Goal: Information Seeking & Learning: Learn about a topic

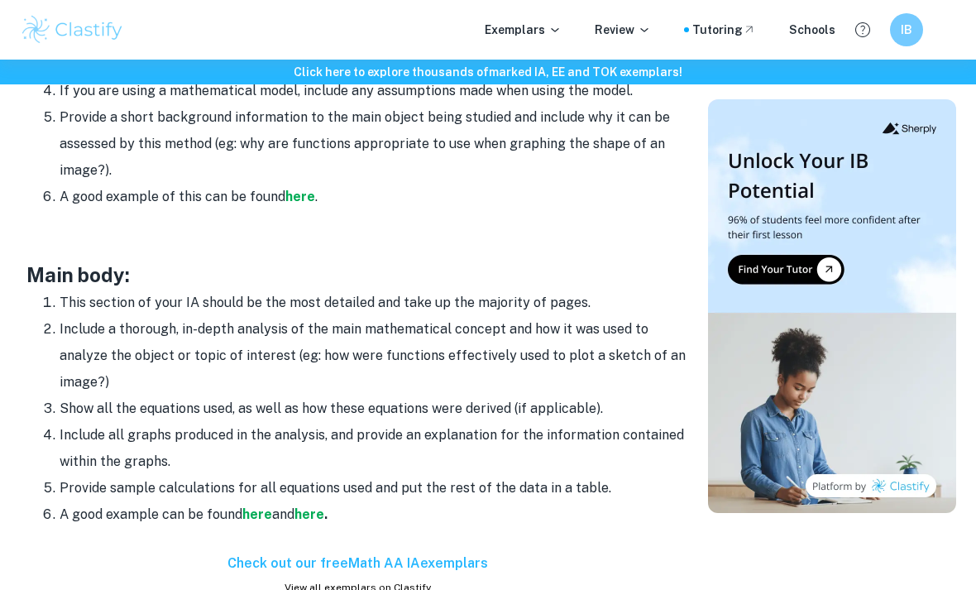
scroll to position [1278, 0]
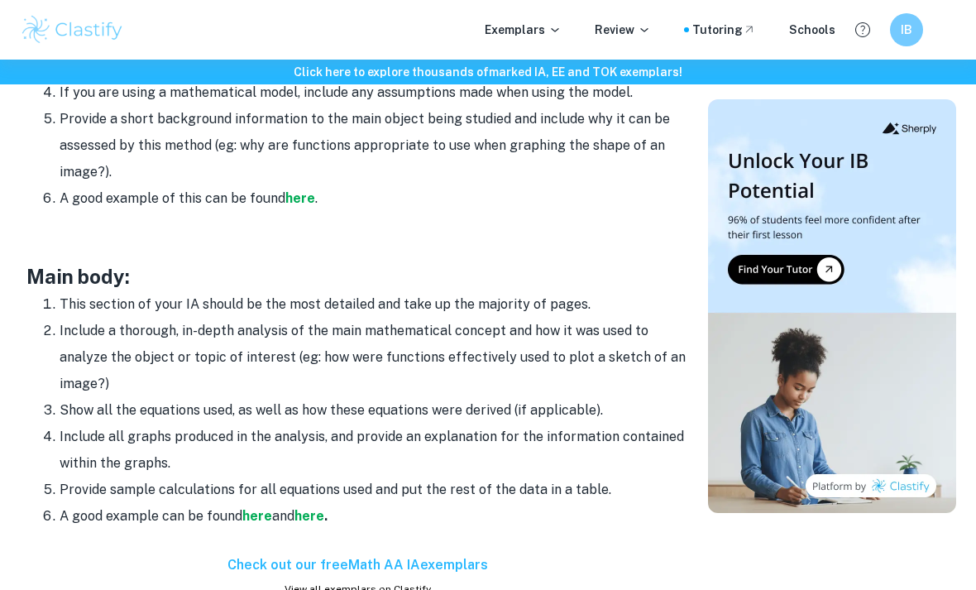
click at [266, 512] on strong "here" at bounding box center [257, 516] width 30 height 16
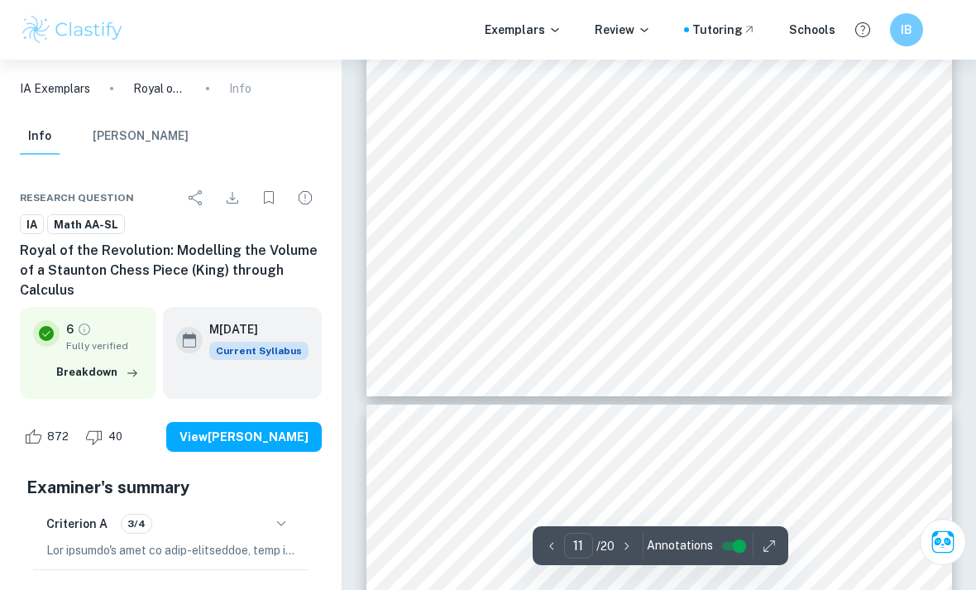
scroll to position [8192, 0]
click at [768, 124] on span "Table 1: Table containing all polynomial functions, their domains, points-used …" at bounding box center [658, 129] width 447 height 10
click at [860, 119] on div "Internal Assessment Modelling Polynomial Constituents for the King – Main Body …" at bounding box center [659, 18] width 586 height 758
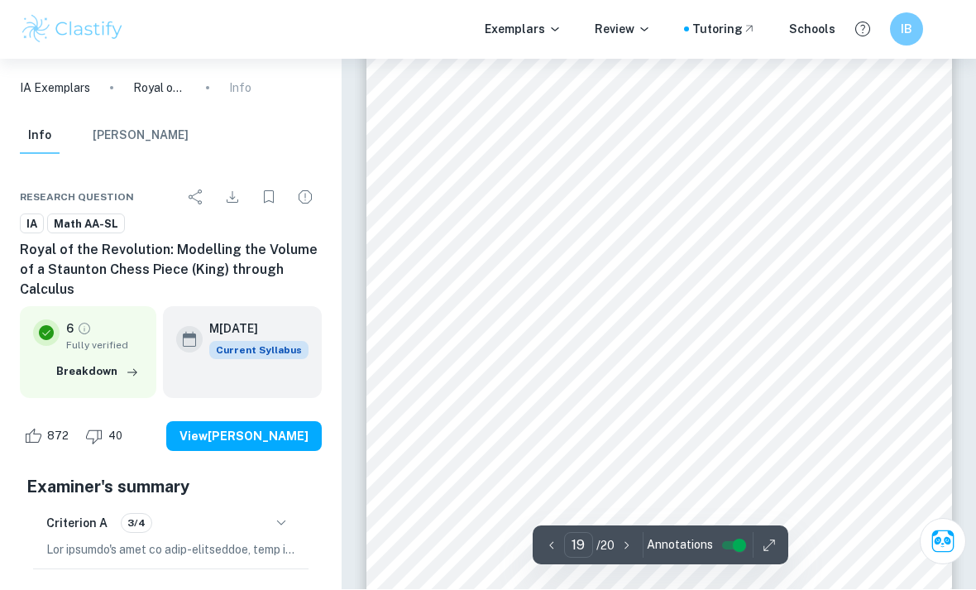
scroll to position [13933, 0]
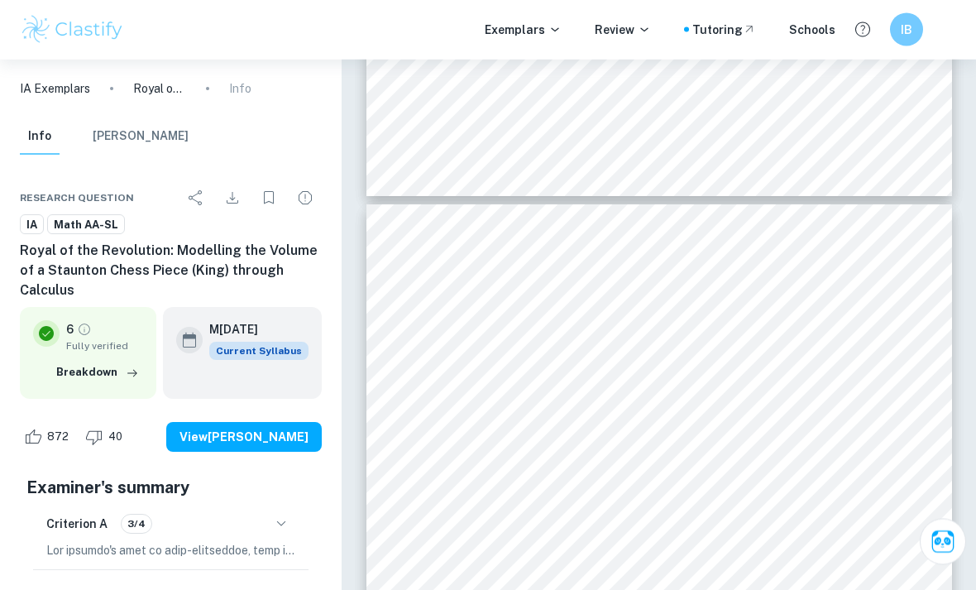
type input "18"
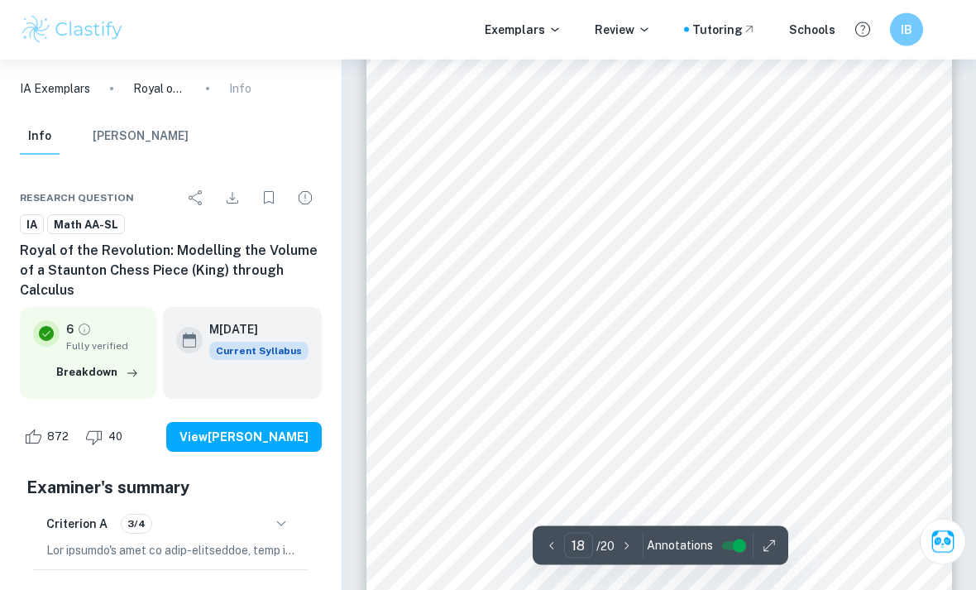
scroll to position [13225, 0]
click at [548, 28] on p "Exemplars" at bounding box center [523, 30] width 77 height 18
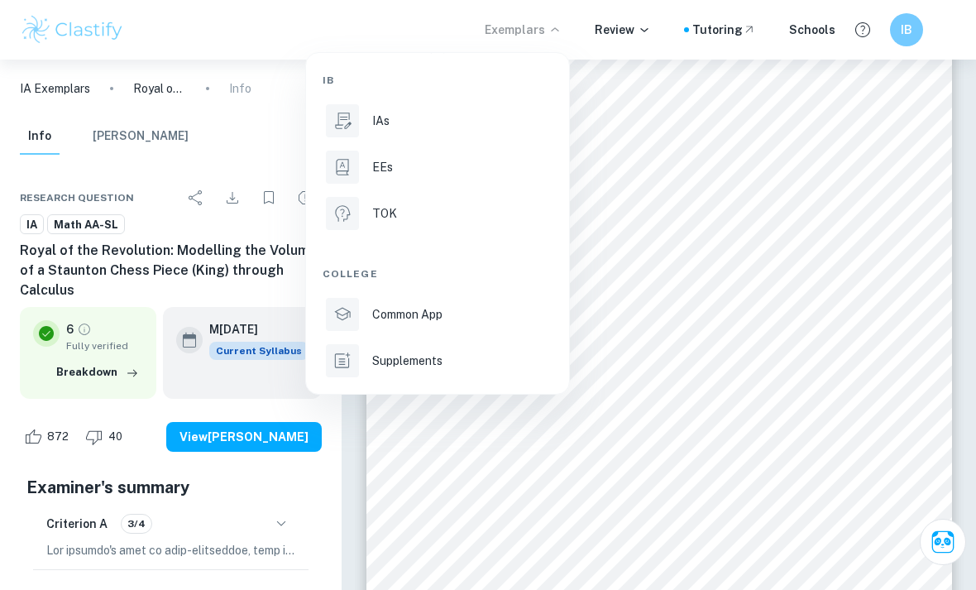
click at [432, 119] on div "IAs" at bounding box center [460, 121] width 177 height 18
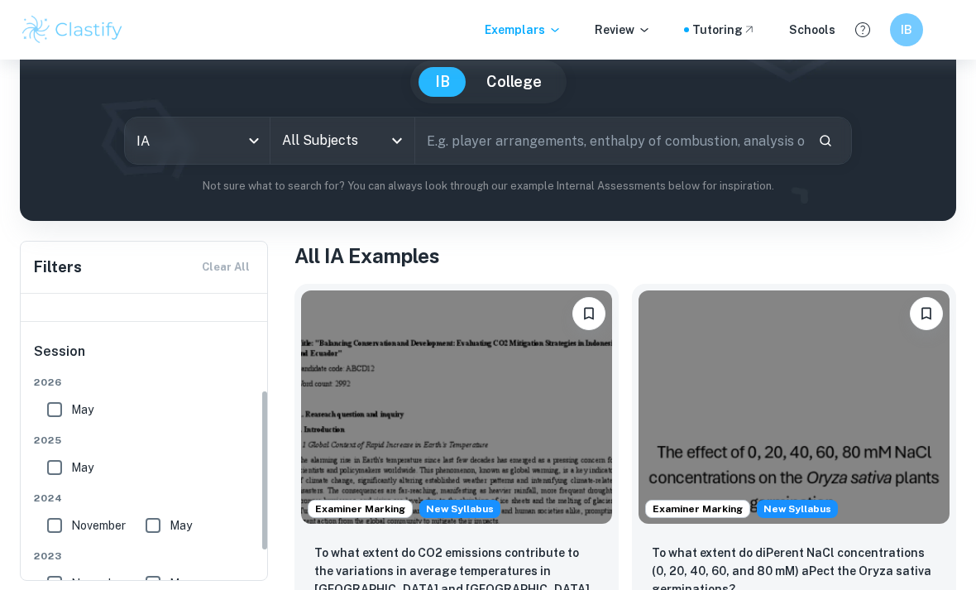
scroll to position [200, 0]
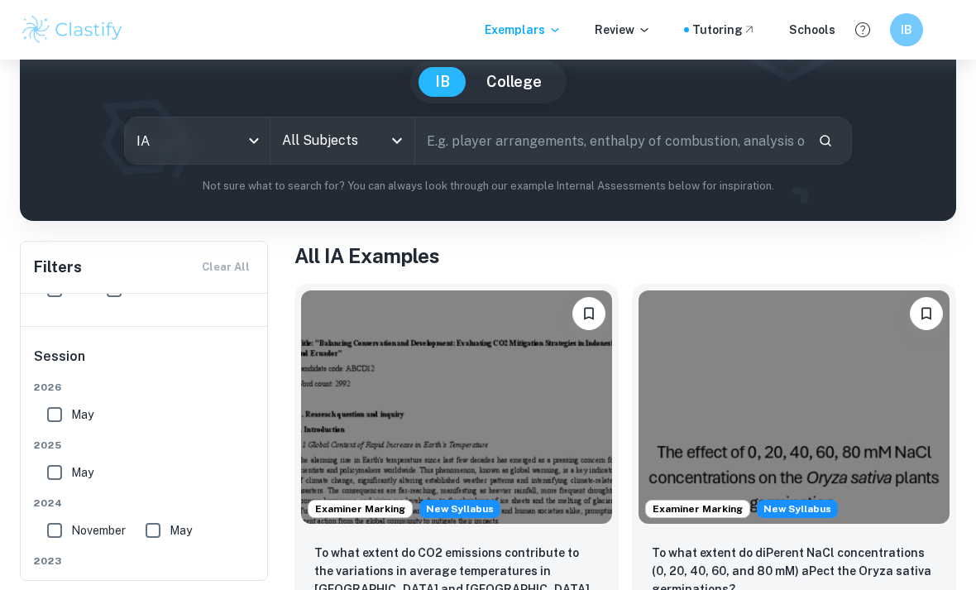
click at [376, 145] on input "All Subjects" at bounding box center [330, 140] width 105 height 31
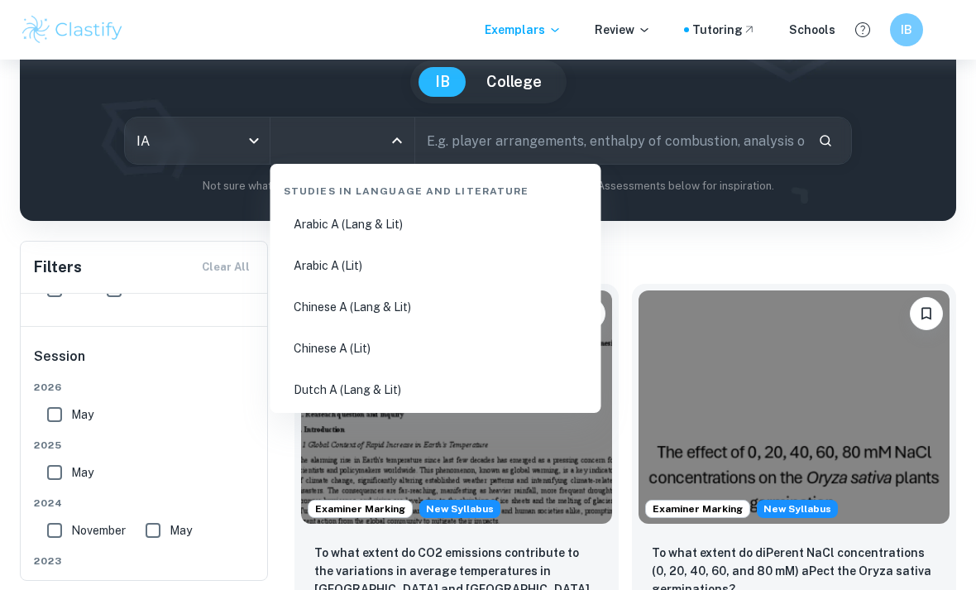
scroll to position [148, 0]
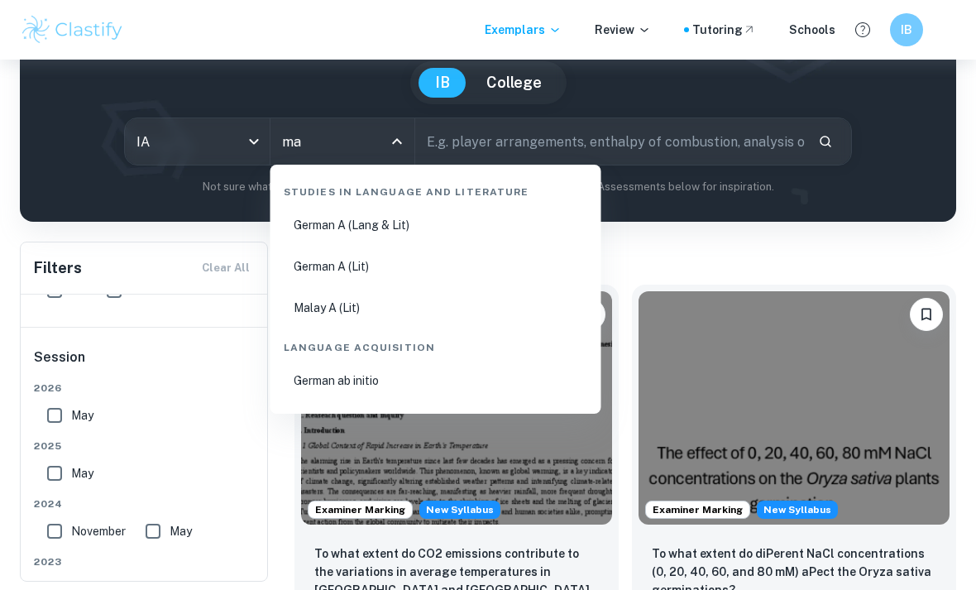
type input "mat"
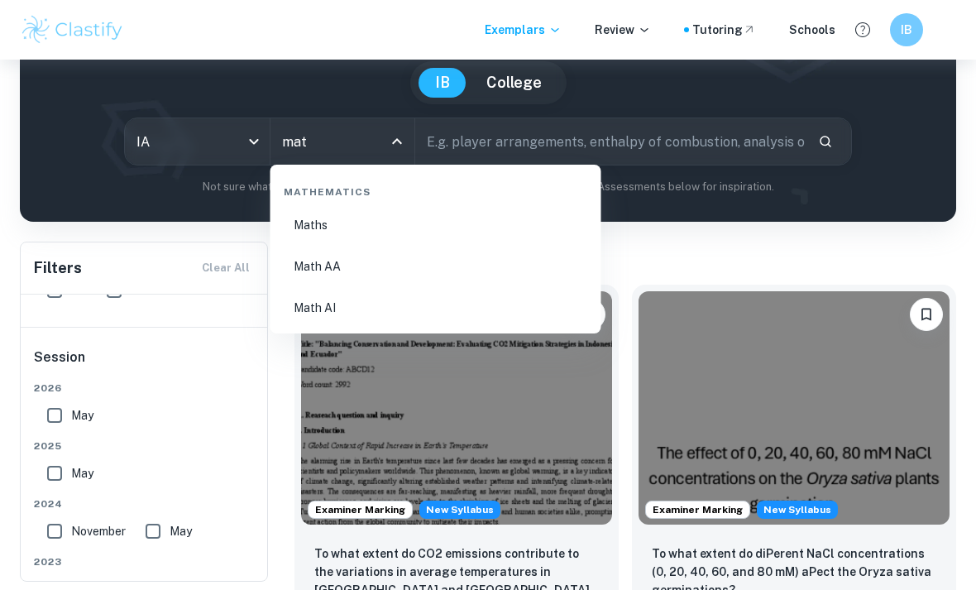
click at [385, 272] on li "Math AA" at bounding box center [436, 266] width 318 height 38
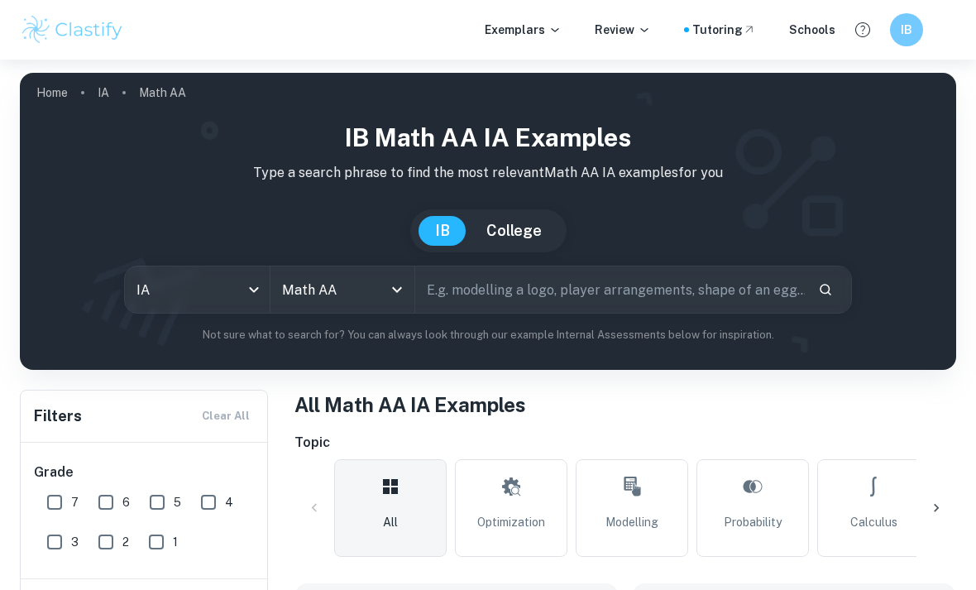
click at [547, 282] on input "text" at bounding box center [610, 289] width 390 height 46
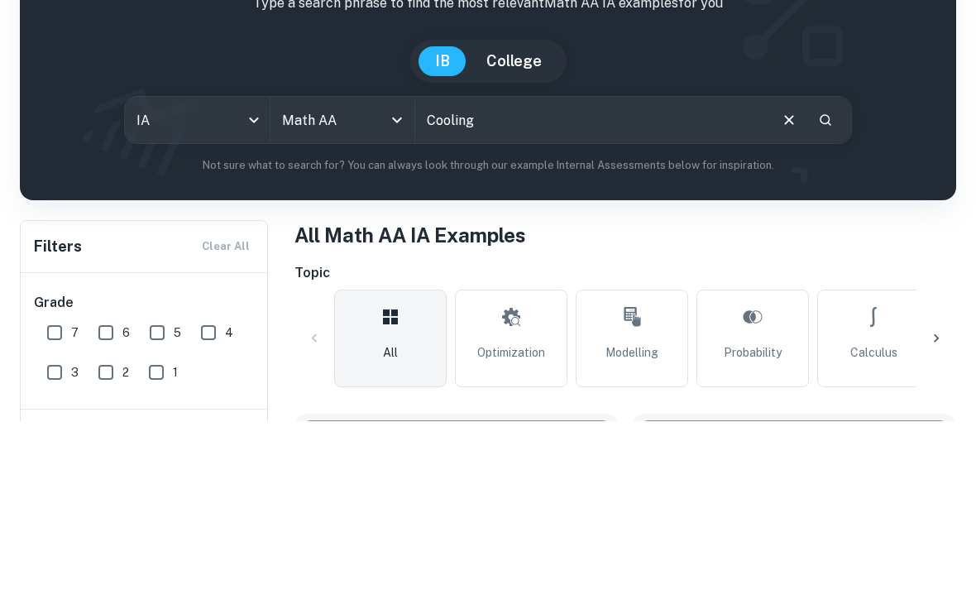
type input "Cooling"
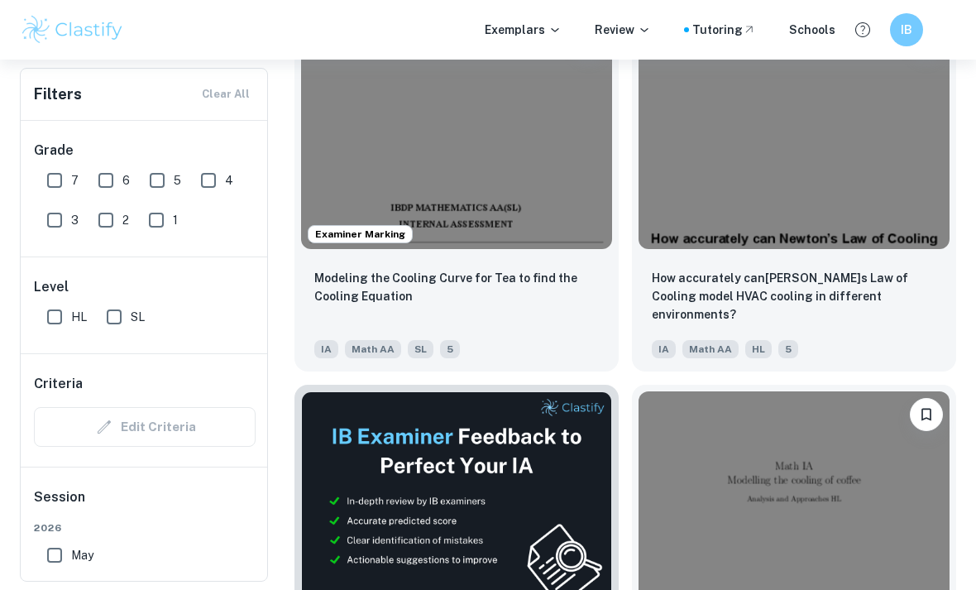
scroll to position [572, 0]
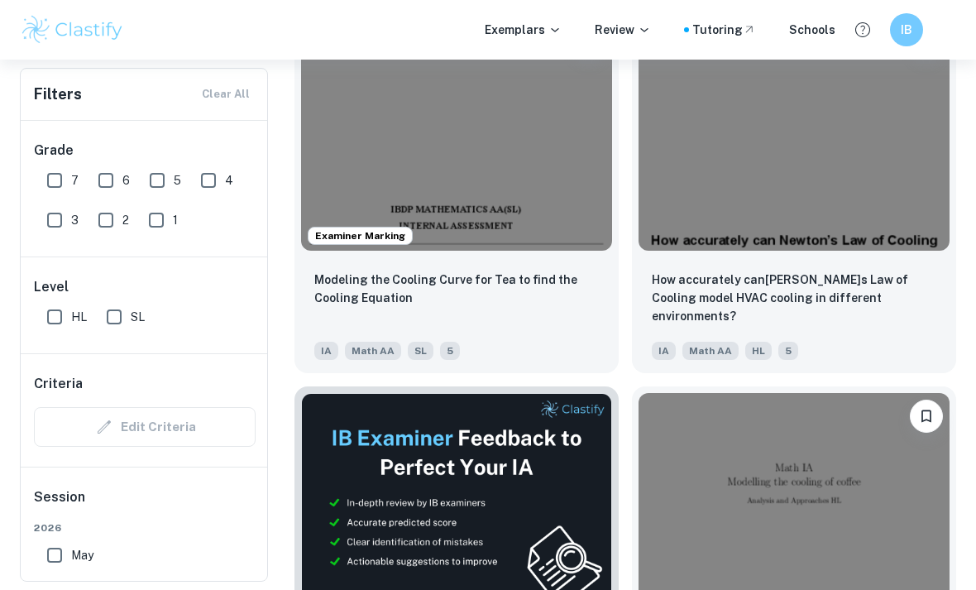
click at [855, 191] on img at bounding box center [794, 133] width 311 height 233
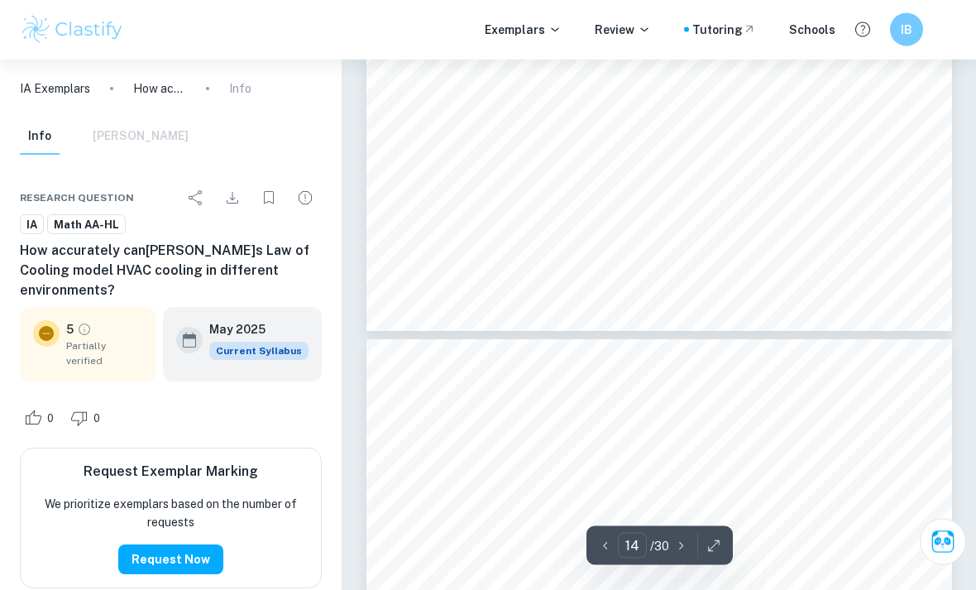
scroll to position [10555, 0]
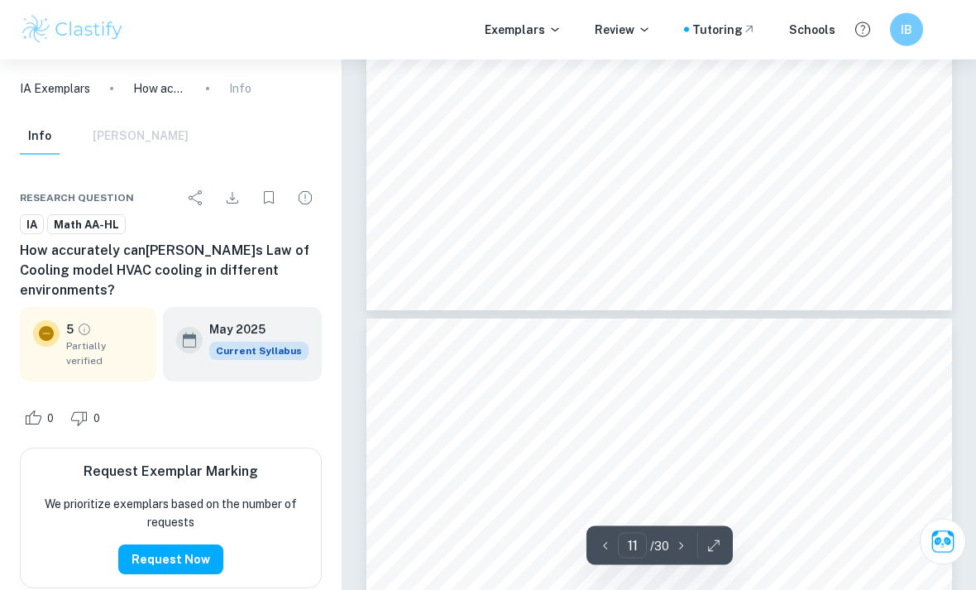
type input "10"
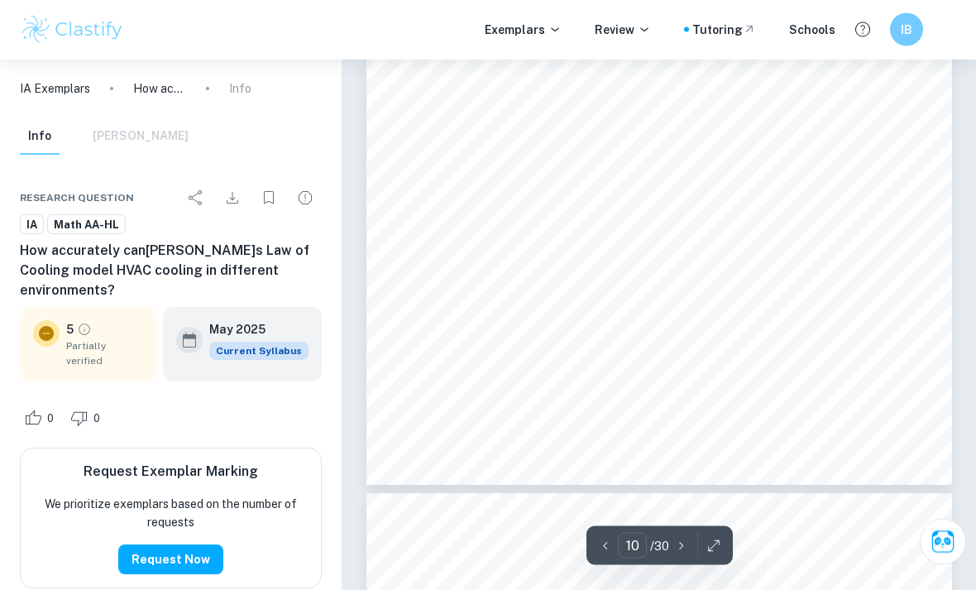
scroll to position [7337, 0]
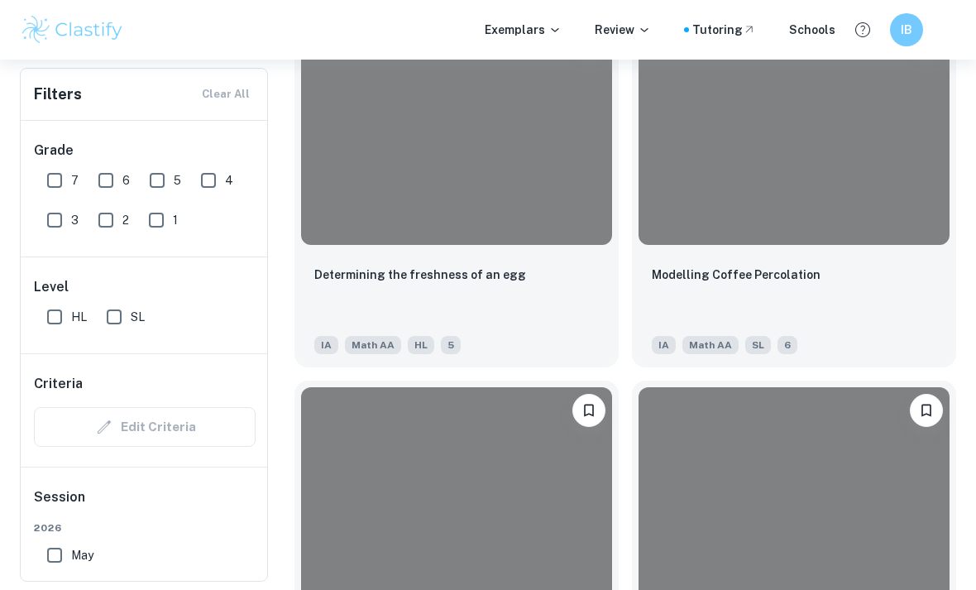
scroll to position [572, 0]
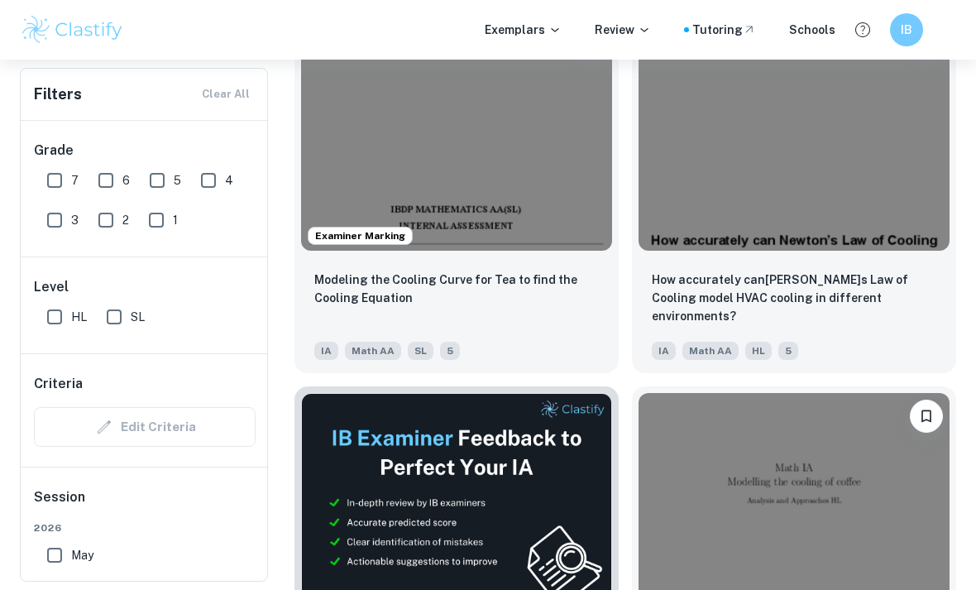
click at [538, 175] on img at bounding box center [456, 133] width 311 height 233
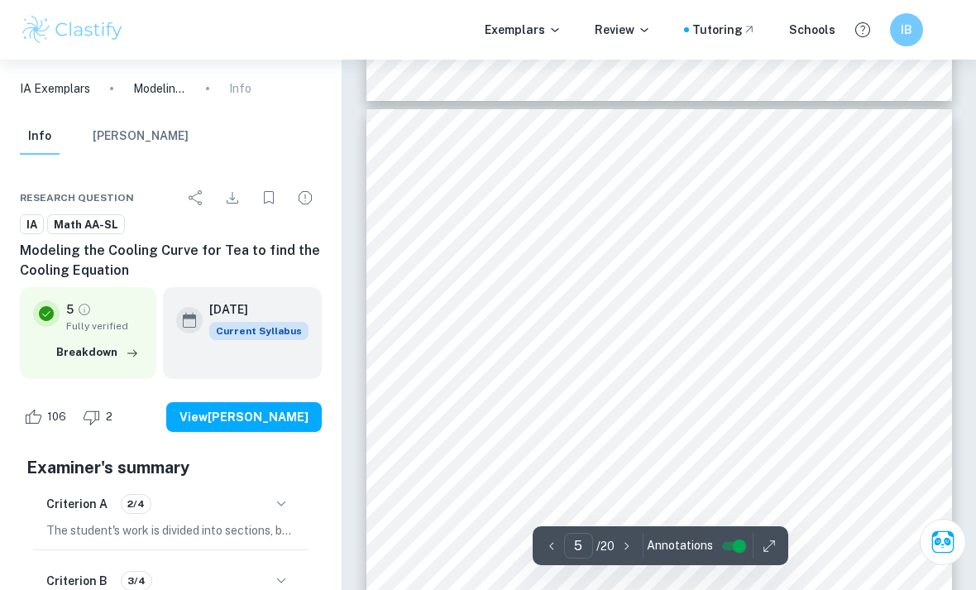
scroll to position [3126, 0]
click at [757, 323] on div "5 2. Investigation 2.1) Methodology To observe the cooling trend of tea, I prep…" at bounding box center [659, 489] width 586 height 758
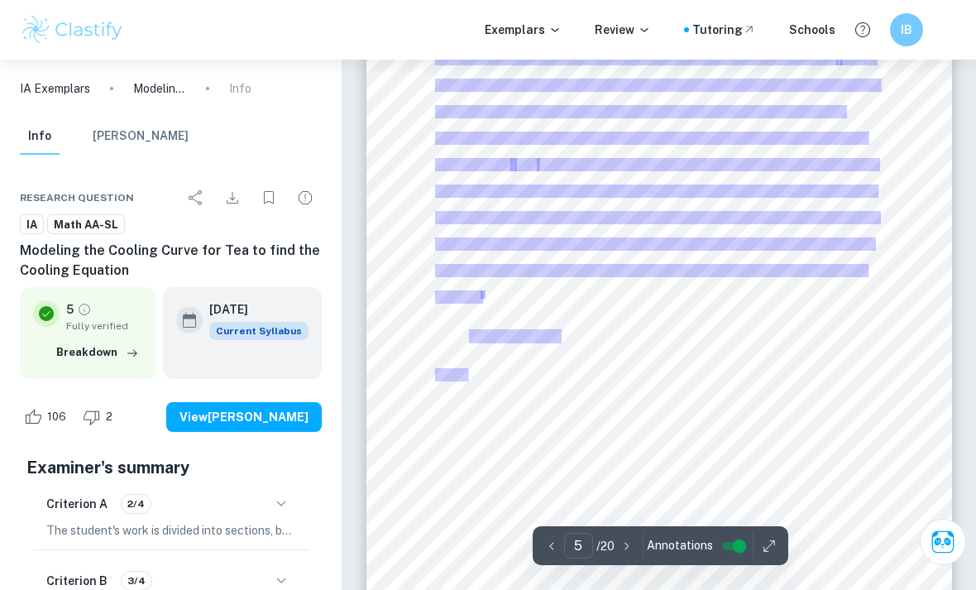
scroll to position [3198, 0]
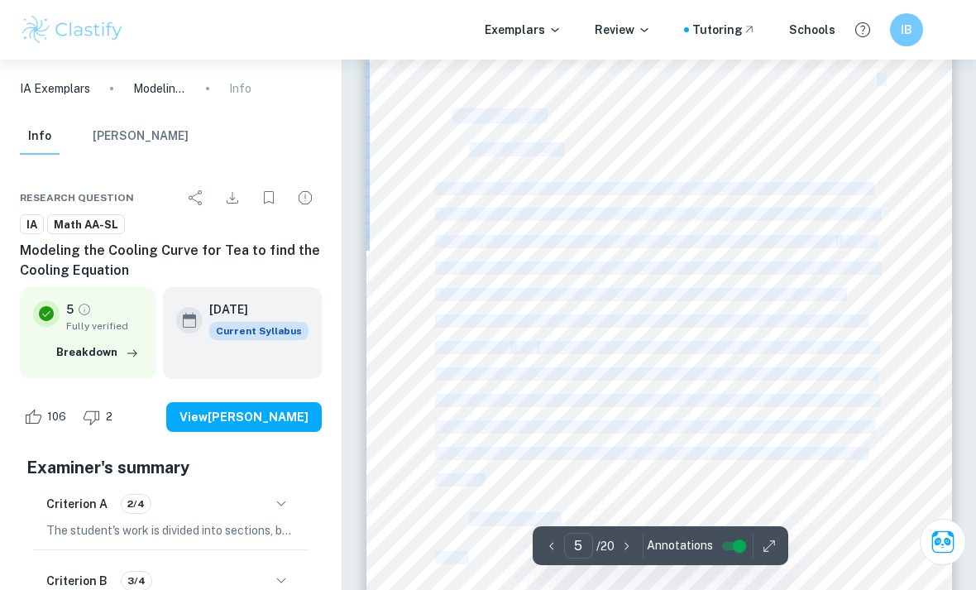
click at [949, 323] on div "5 2. Investigation 2.1) Methodology To observe the cooling trend of tea, I prep…" at bounding box center [659, 417] width 586 height 758
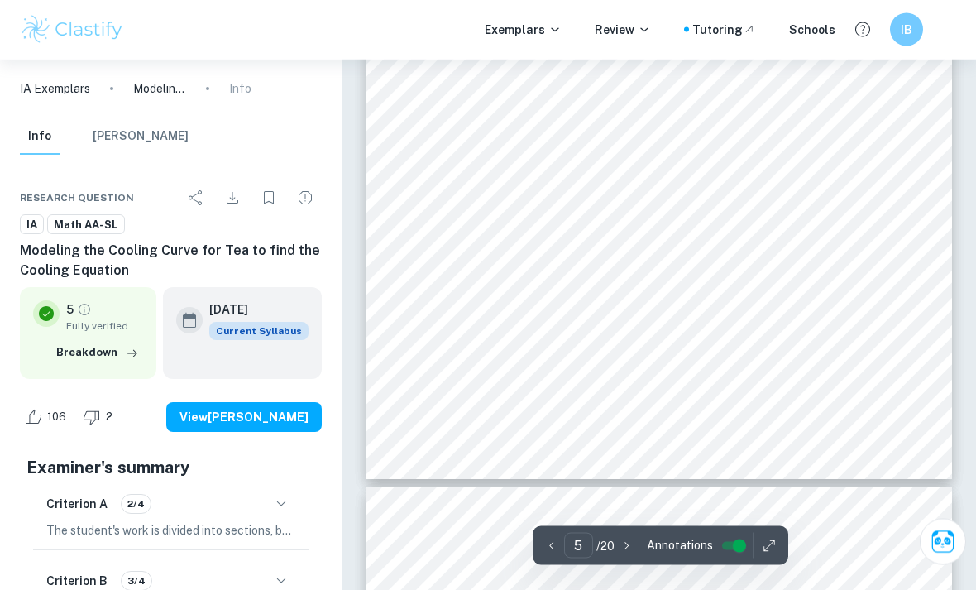
scroll to position [3510, 0]
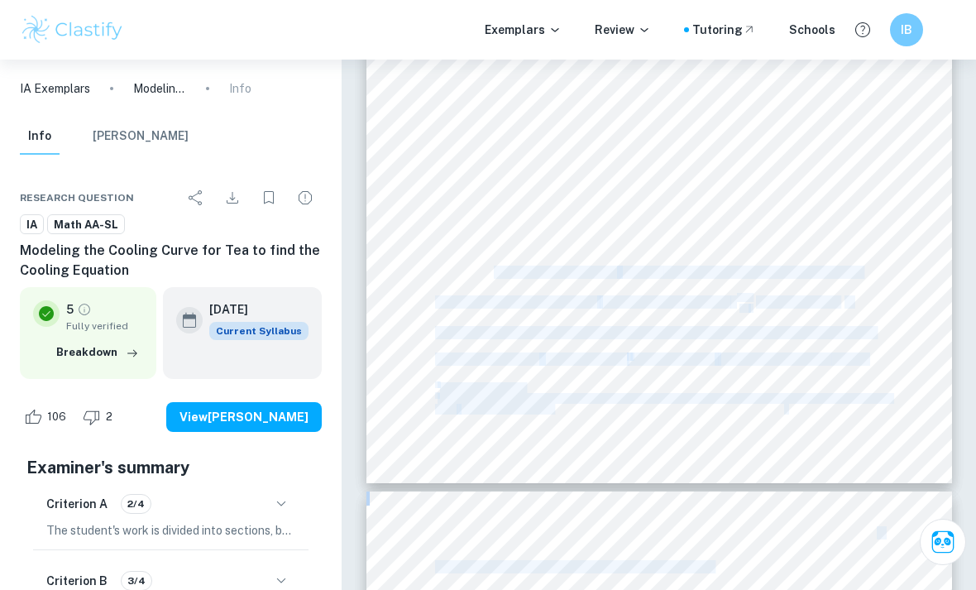
click at [329, 229] on div "Research question IA Math AA-SL Modeling the Cooling Curve for Tea to find the …" at bounding box center [171, 541] width 342 height 761
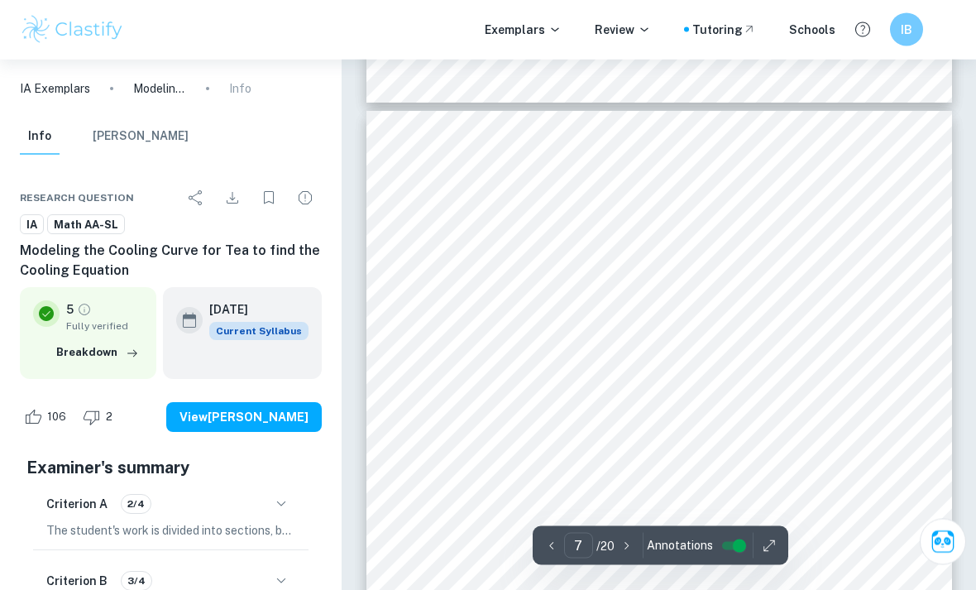
scroll to position [4657, 0]
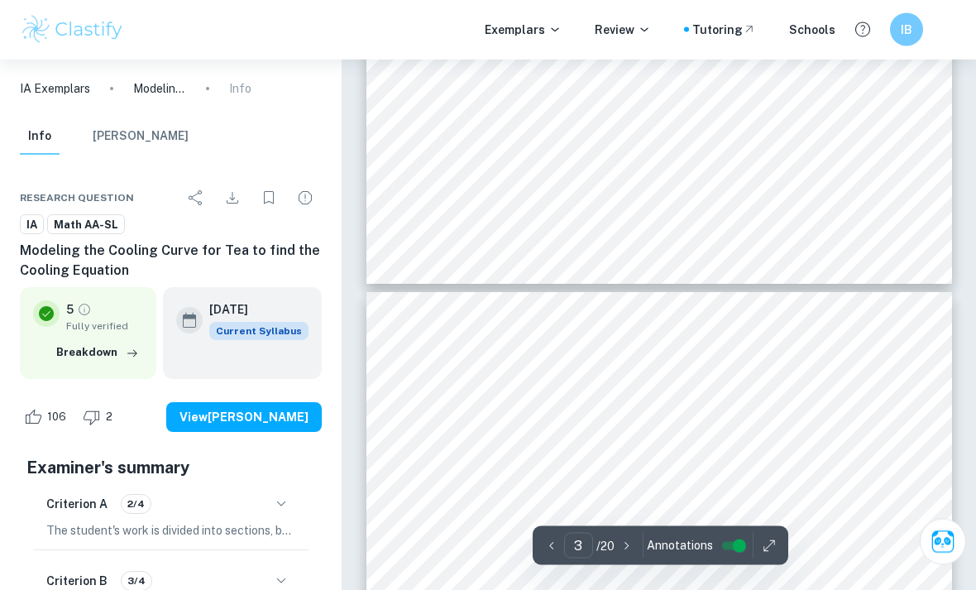
type input "2"
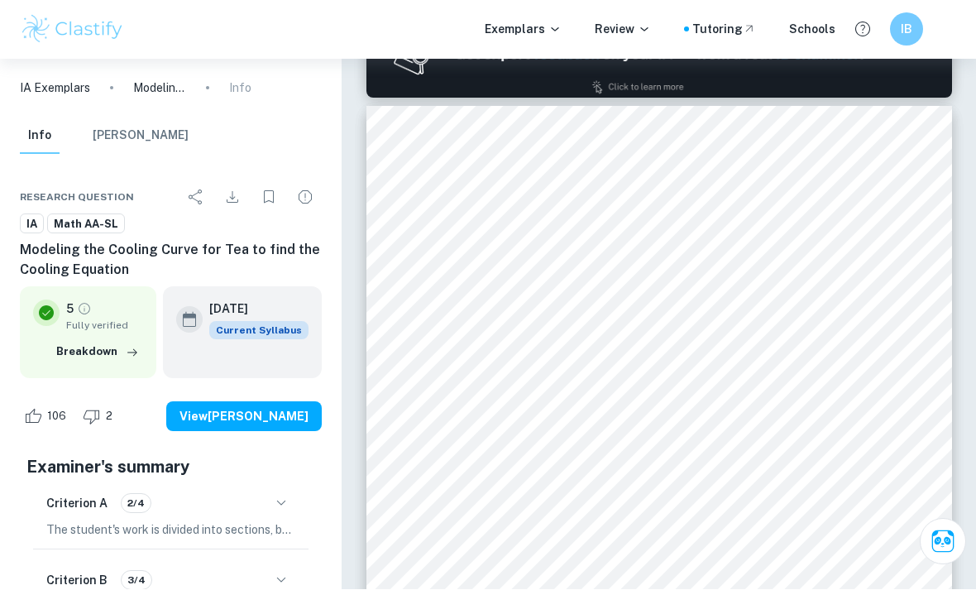
scroll to position [832, 0]
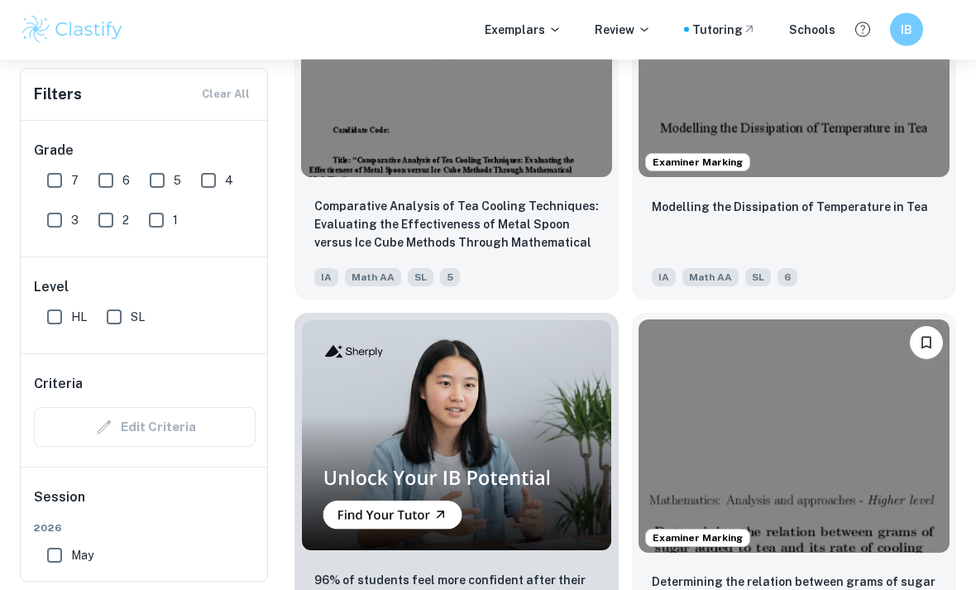
scroll to position [1395, 0]
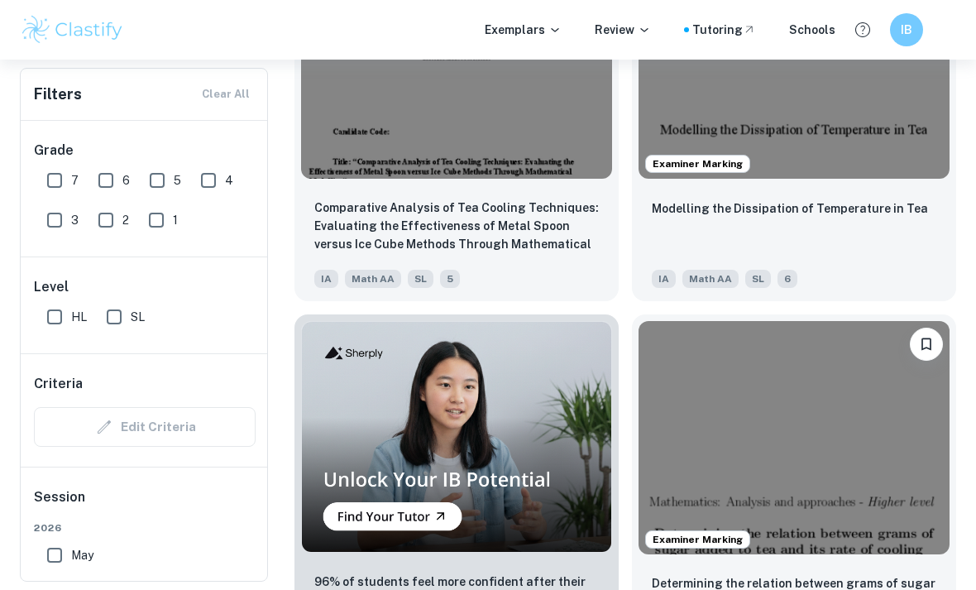
click at [859, 123] on img at bounding box center [794, 61] width 311 height 233
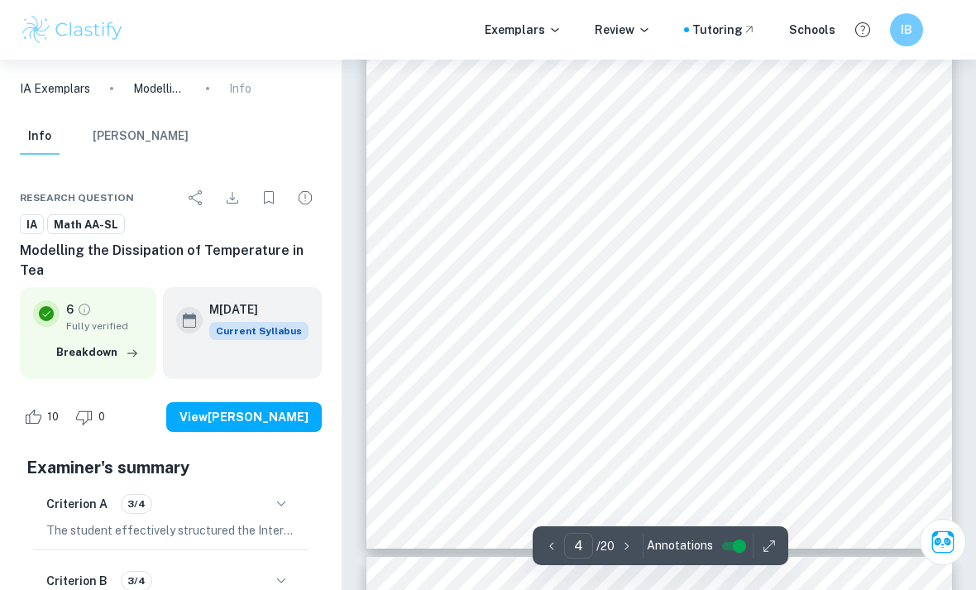
scroll to position [2955, 0]
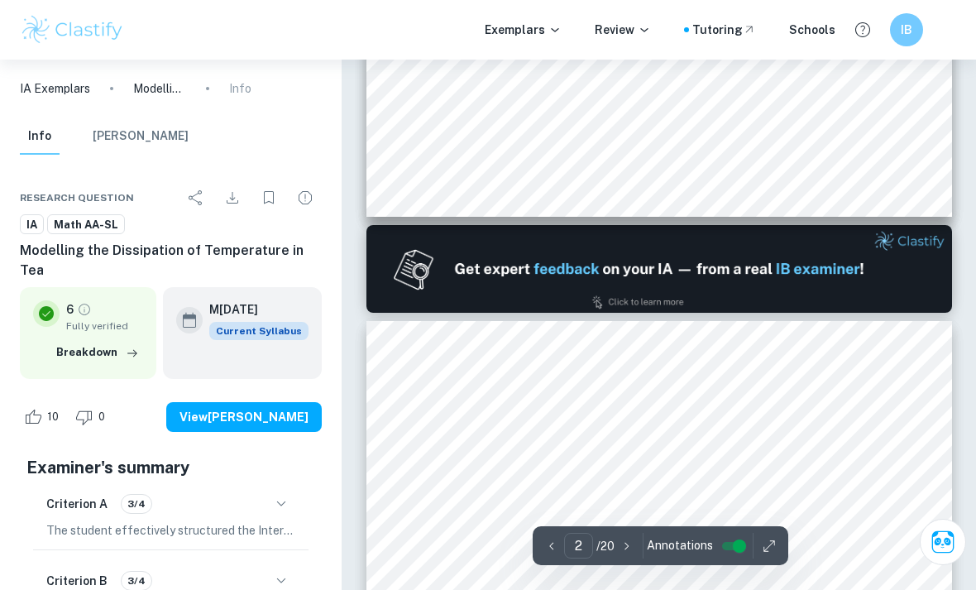
type input "1"
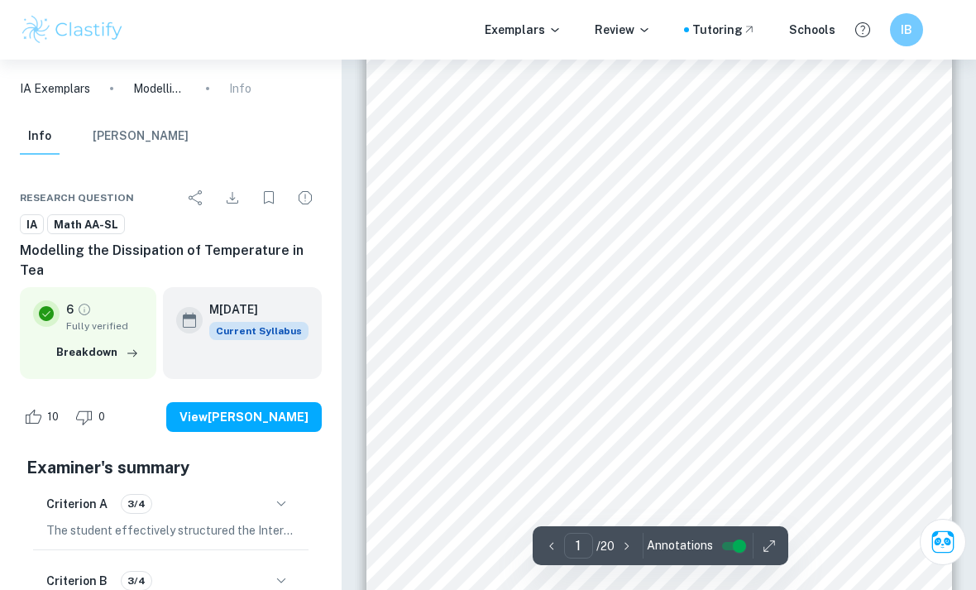
scroll to position [0, 0]
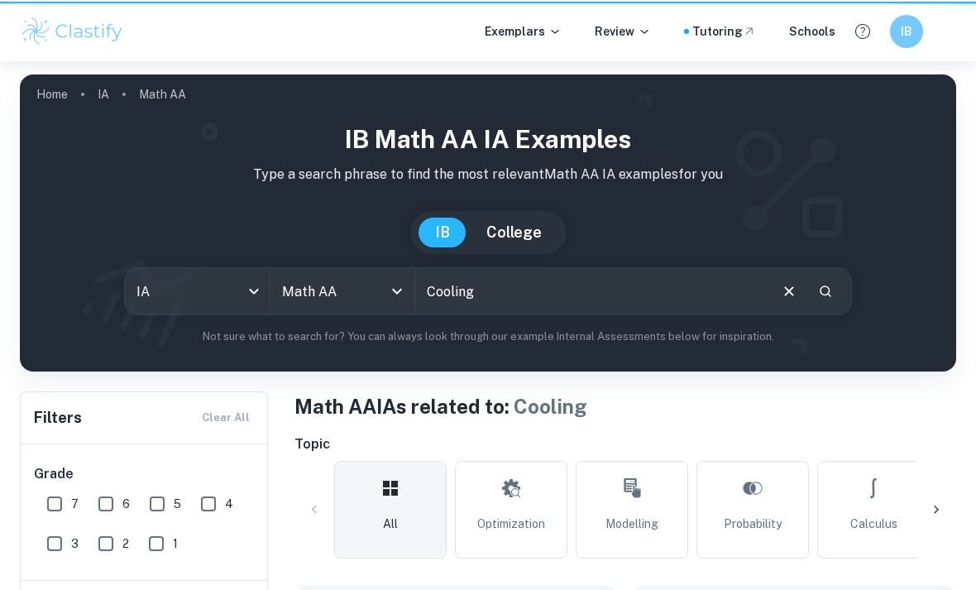
scroll to position [1448, 0]
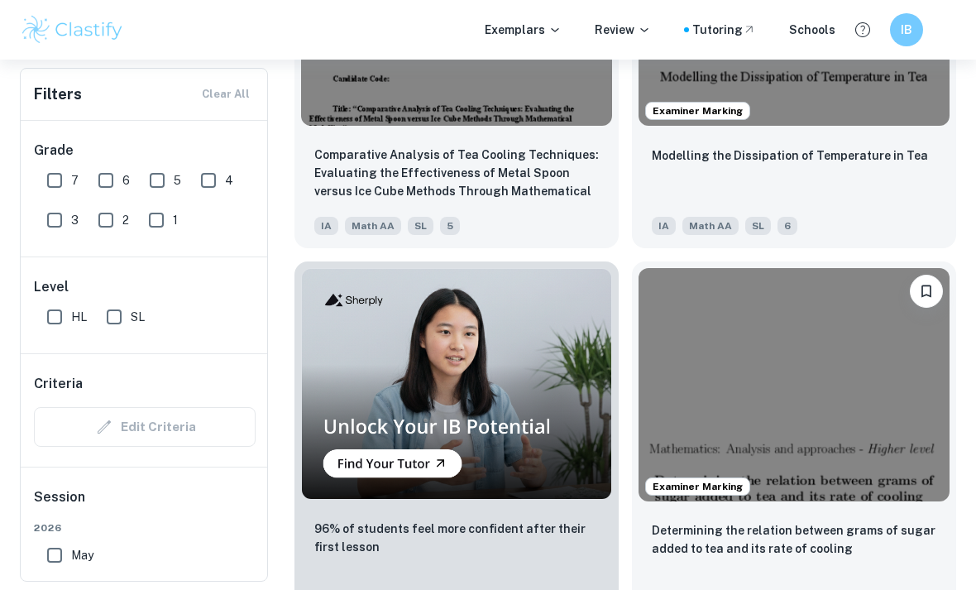
click at [50, 322] on input "HL" at bounding box center [54, 316] width 33 height 33
checkbox input "true"
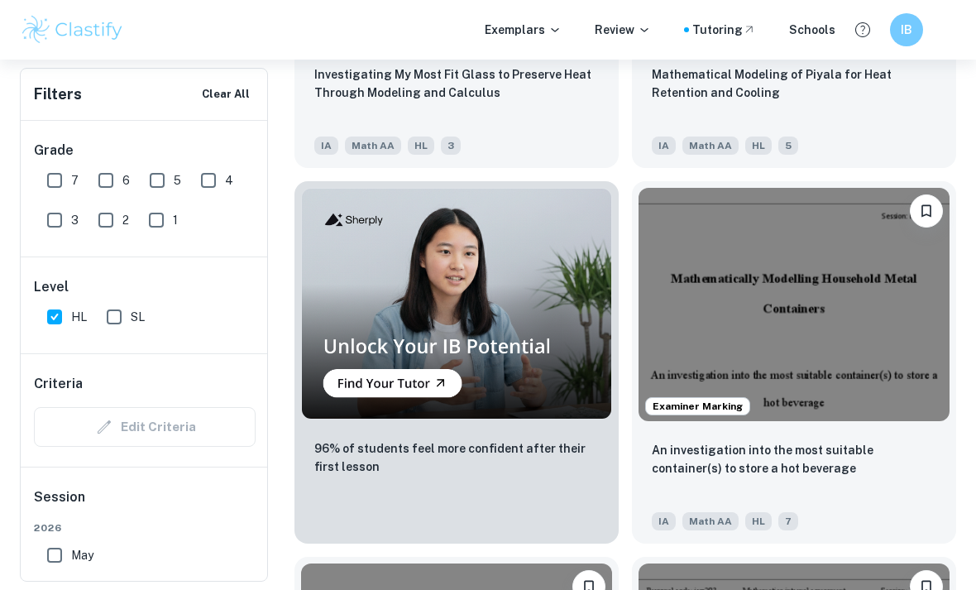
scroll to position [1571, 0]
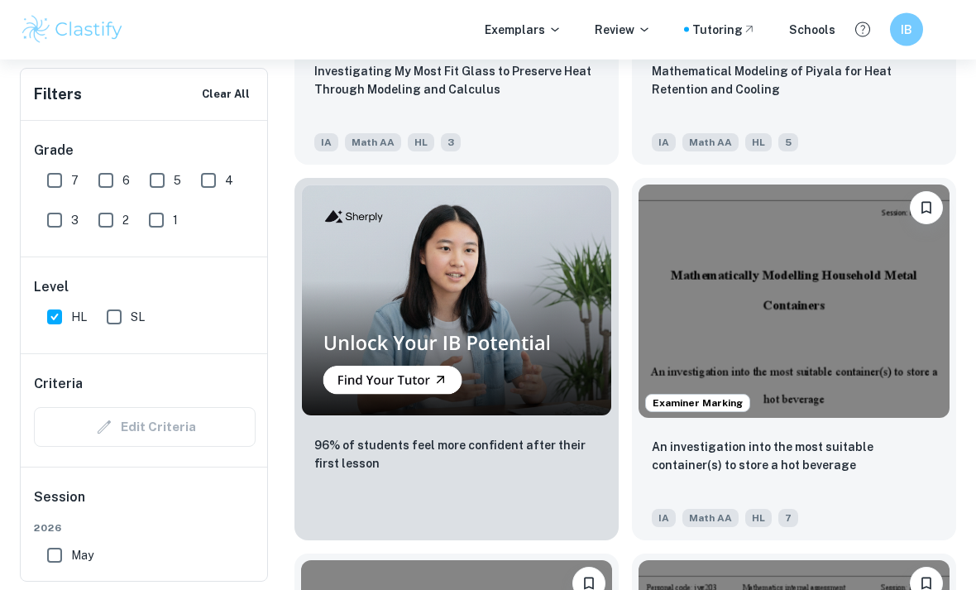
click at [843, 275] on img at bounding box center [794, 301] width 311 height 233
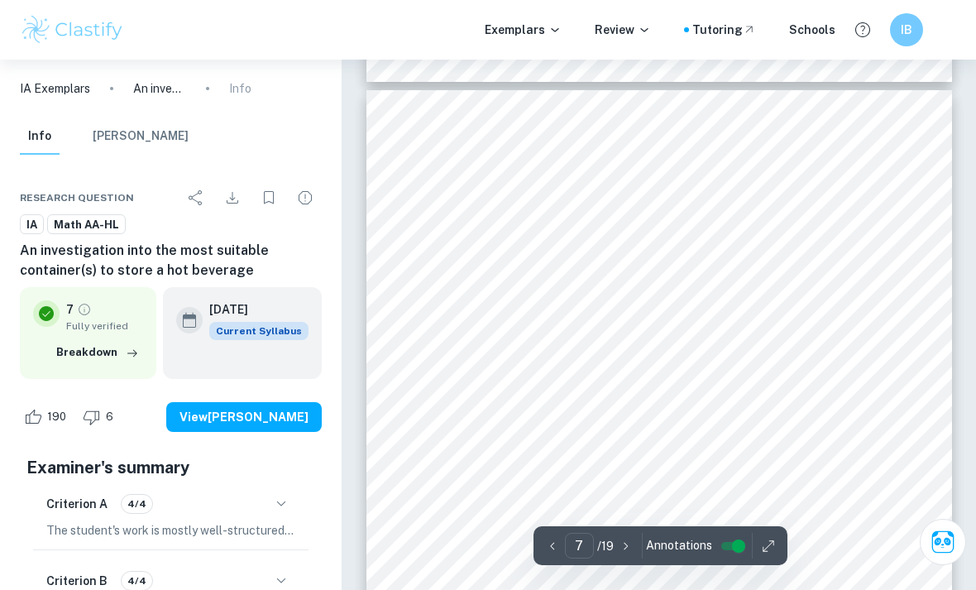
scroll to position [5105, 0]
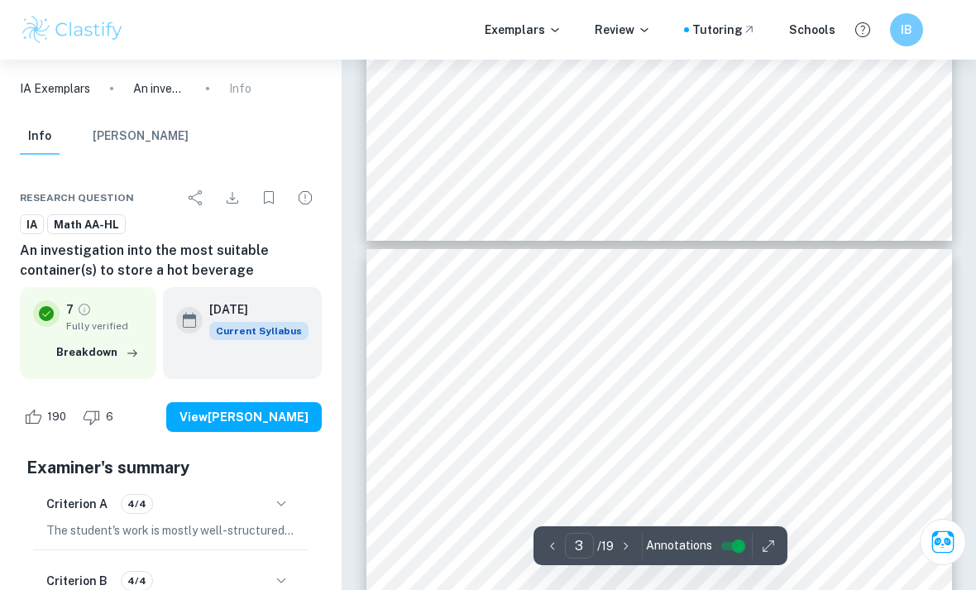
type input "2"
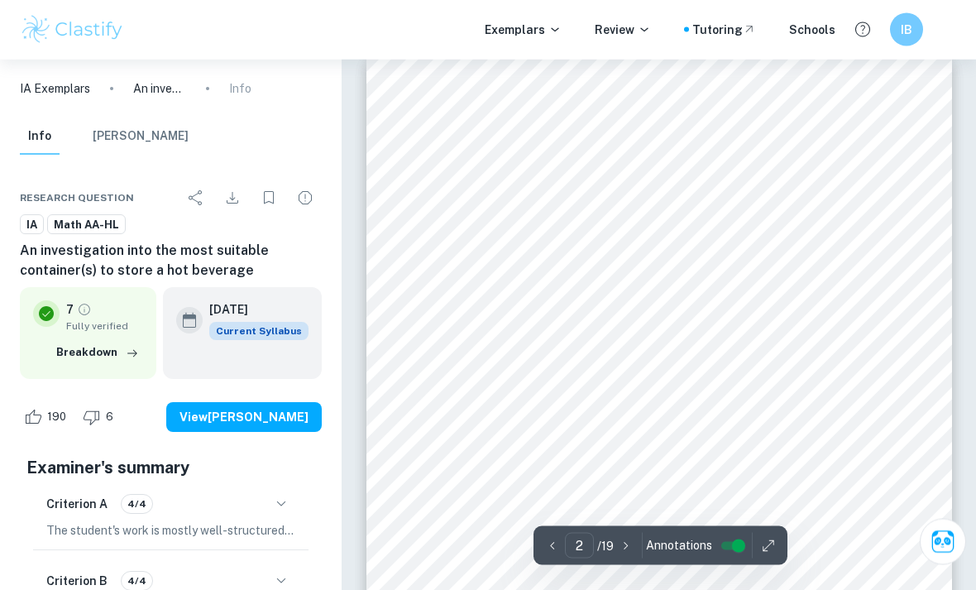
scroll to position [952, 0]
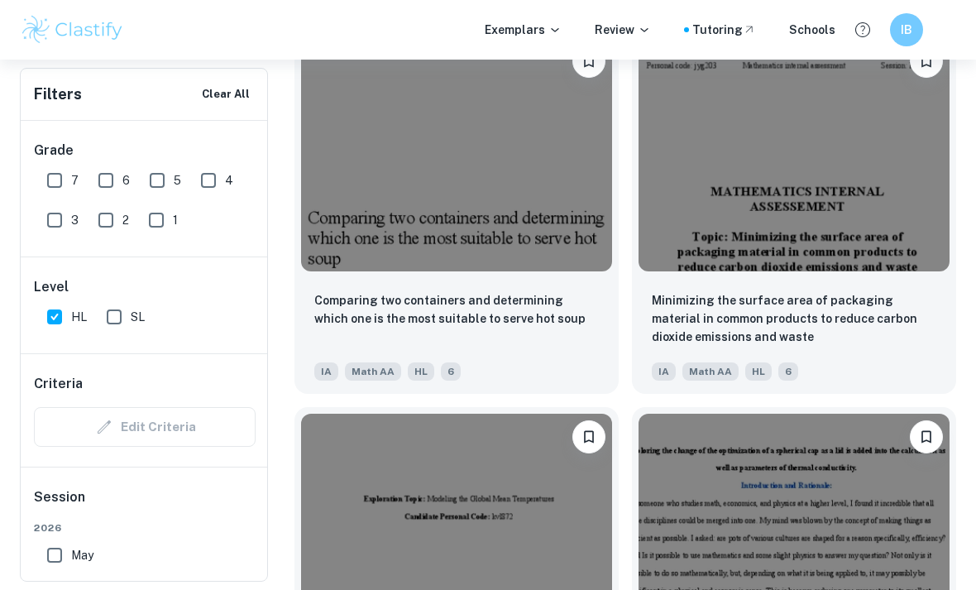
scroll to position [2102, 0]
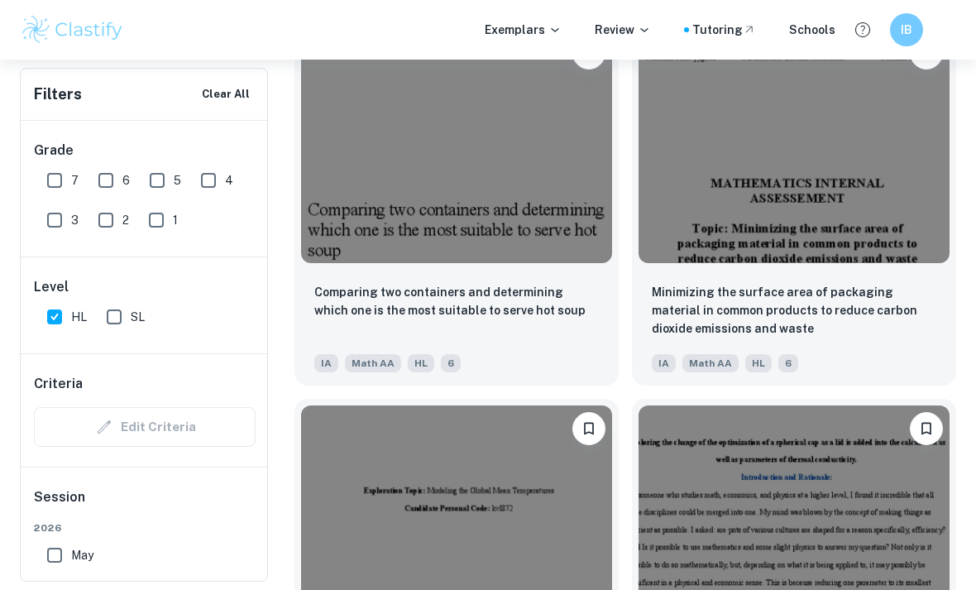
click at [553, 166] on img at bounding box center [456, 146] width 311 height 233
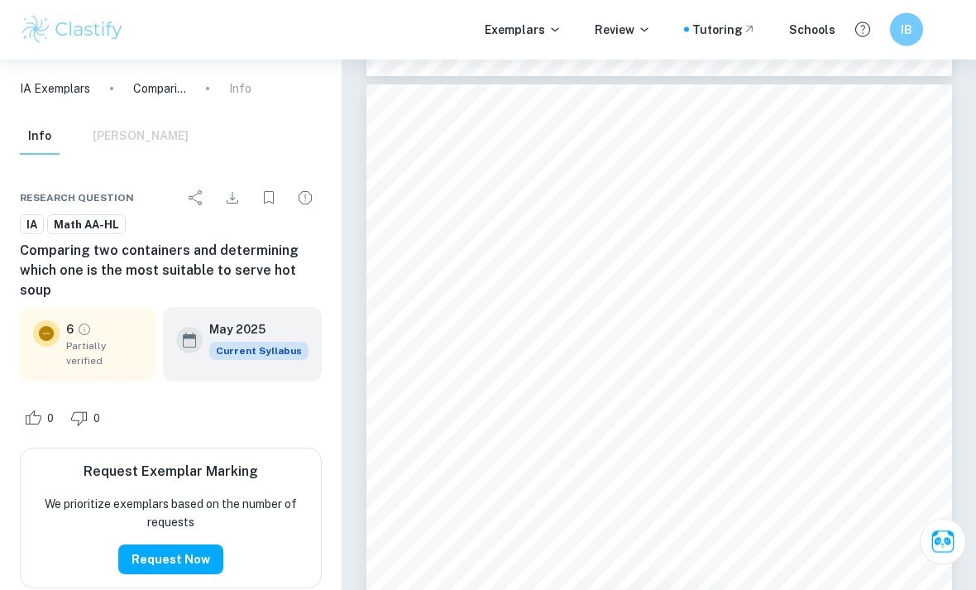
scroll to position [3151, 0]
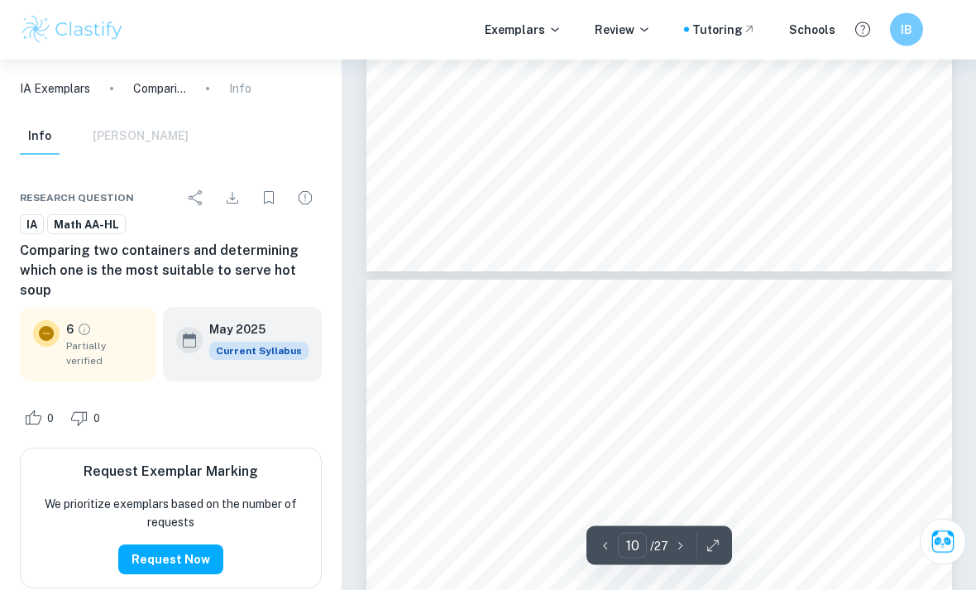
type input "9"
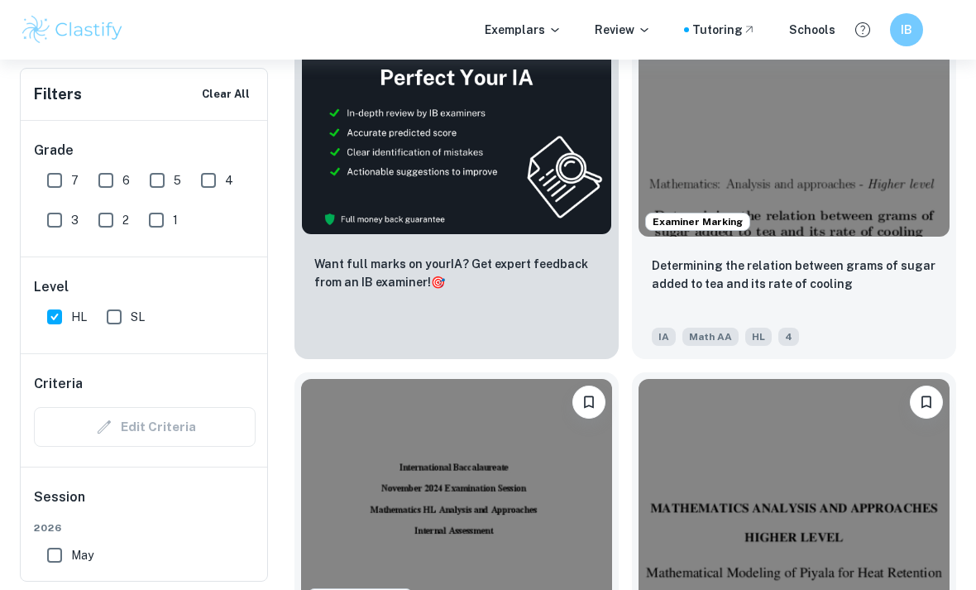
scroll to position [1002, 0]
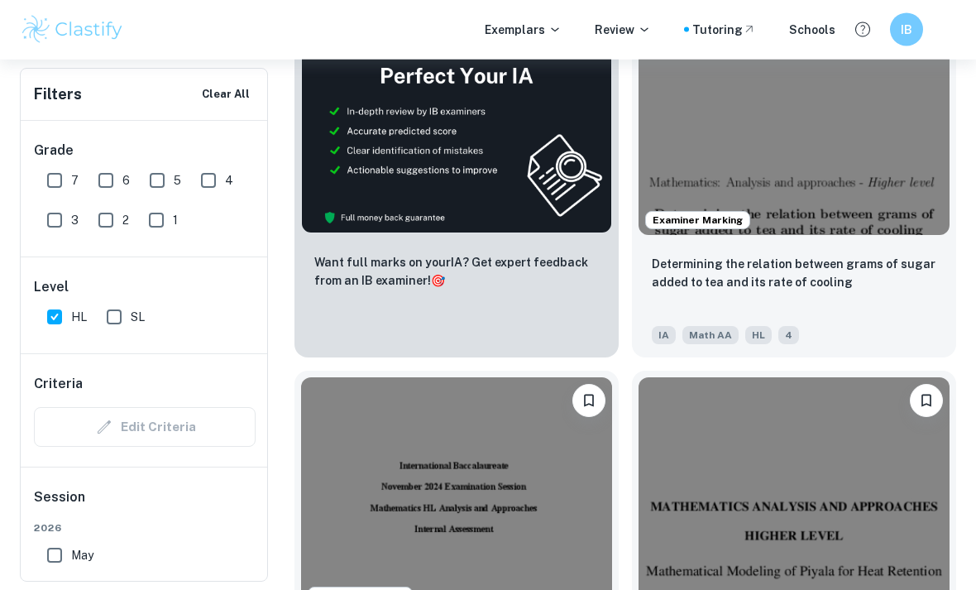
click at [69, 301] on input "HL" at bounding box center [54, 316] width 33 height 33
checkbox input "false"
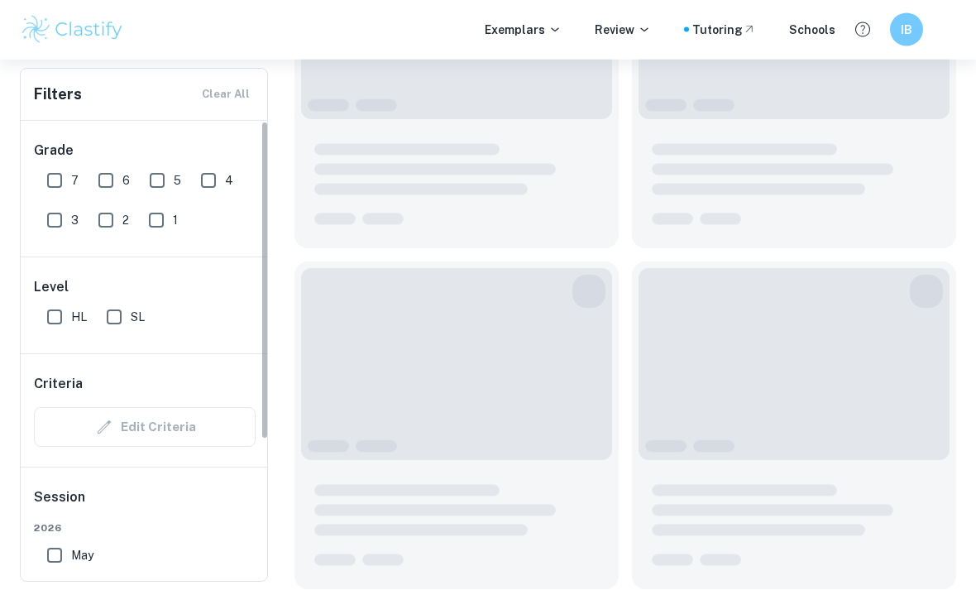
scroll to position [1003, 0]
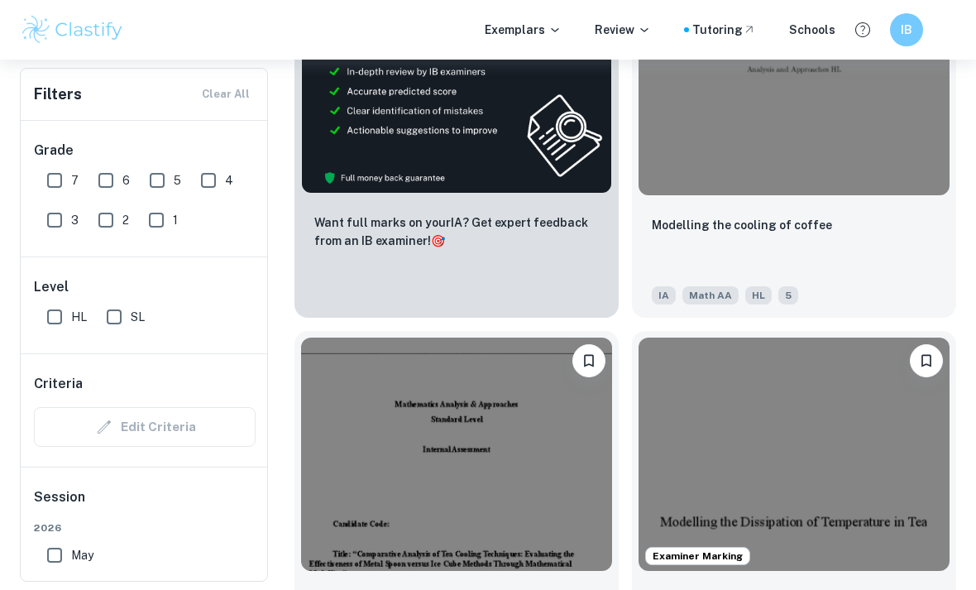
click at [881, 153] on img at bounding box center [794, 78] width 311 height 233
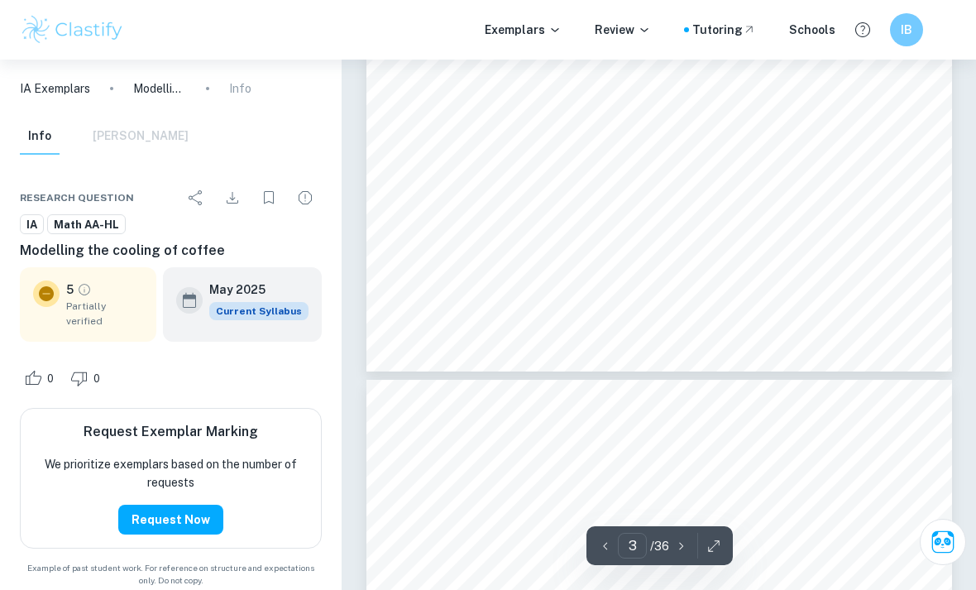
scroll to position [2088, 0]
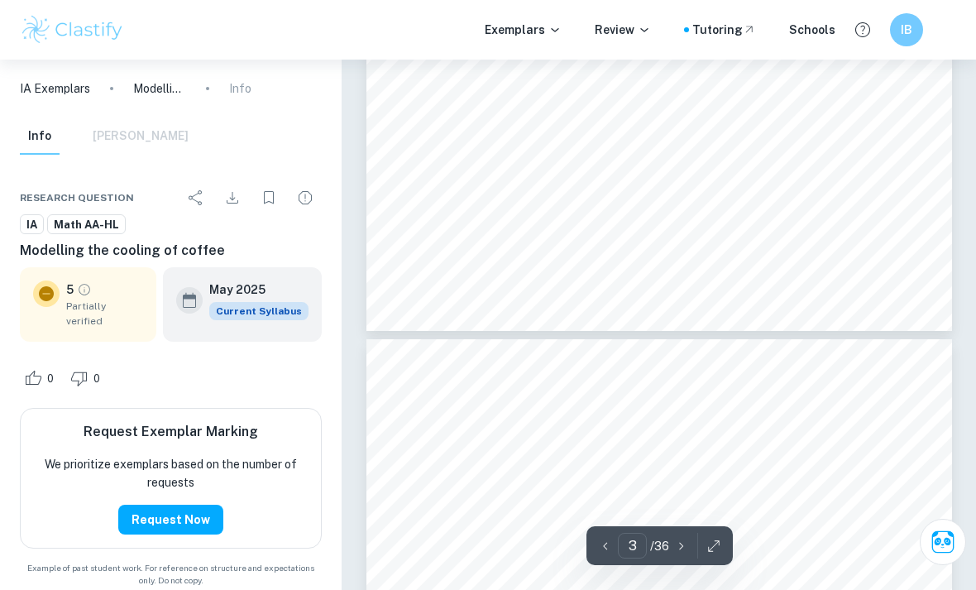
type input "4"
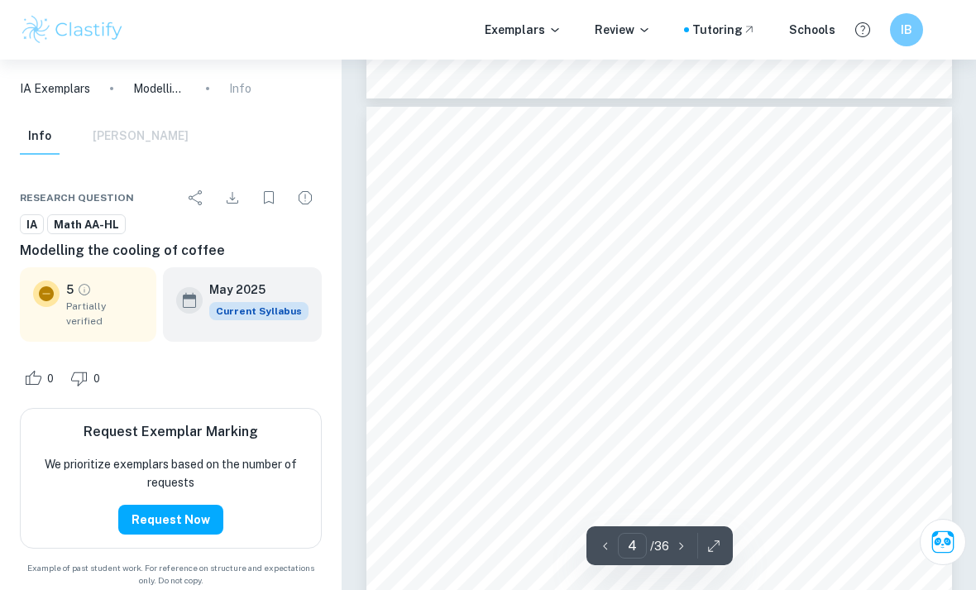
scroll to position [2364, 0]
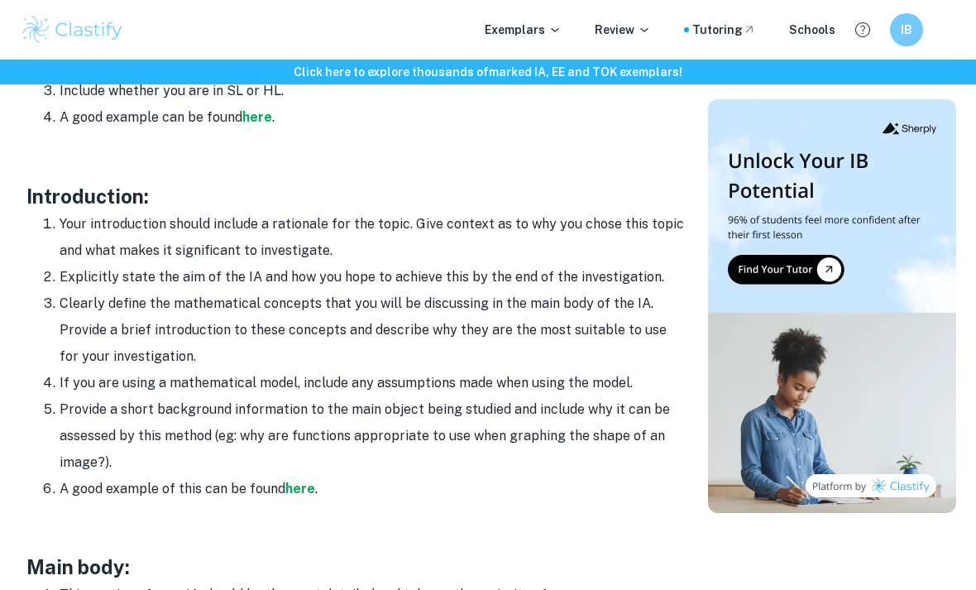
scroll to position [988, 0]
